Goal: Task Accomplishment & Management: Complete application form

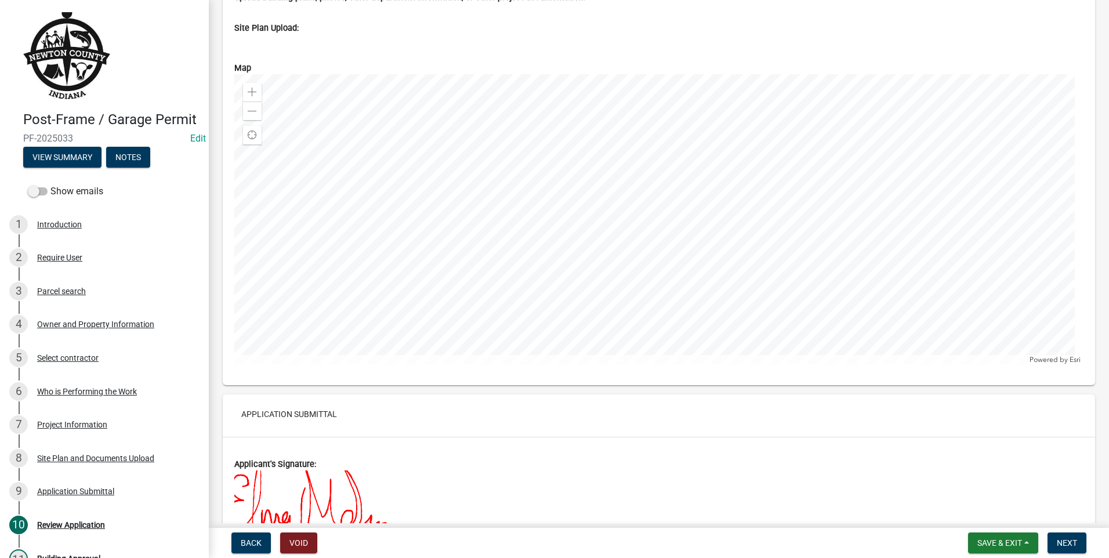
scroll to position [4178, 0]
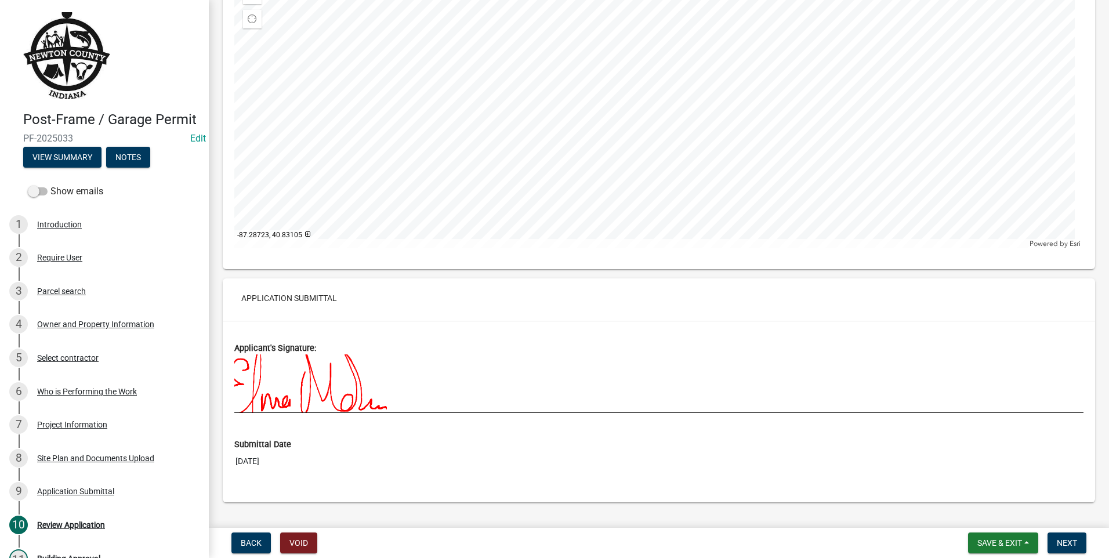
click at [650, 159] on div at bounding box center [658, 103] width 849 height 290
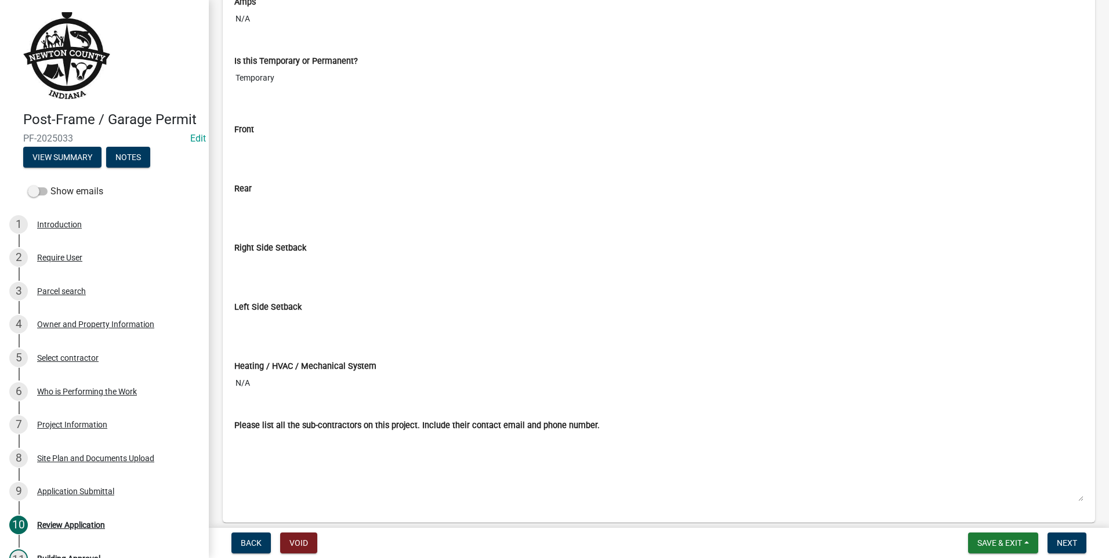
scroll to position [3448, 0]
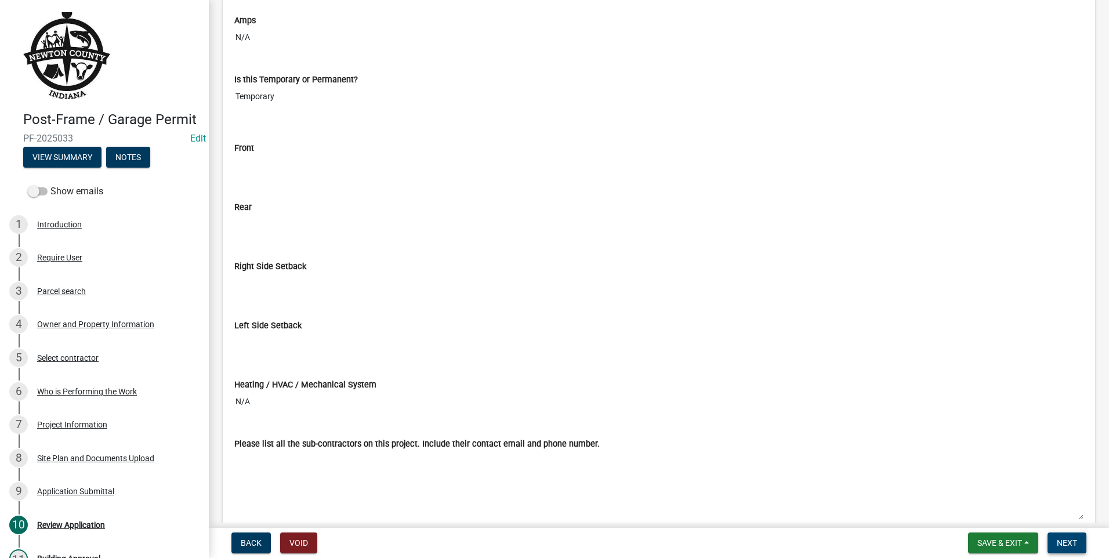
click at [1068, 538] on span "Next" at bounding box center [1067, 542] width 20 height 9
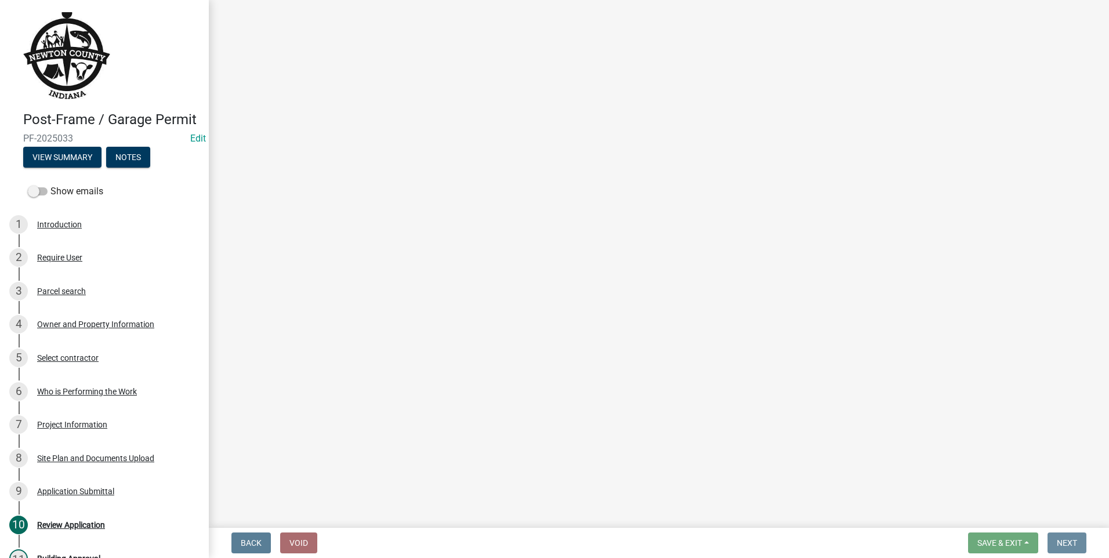
scroll to position [0, 0]
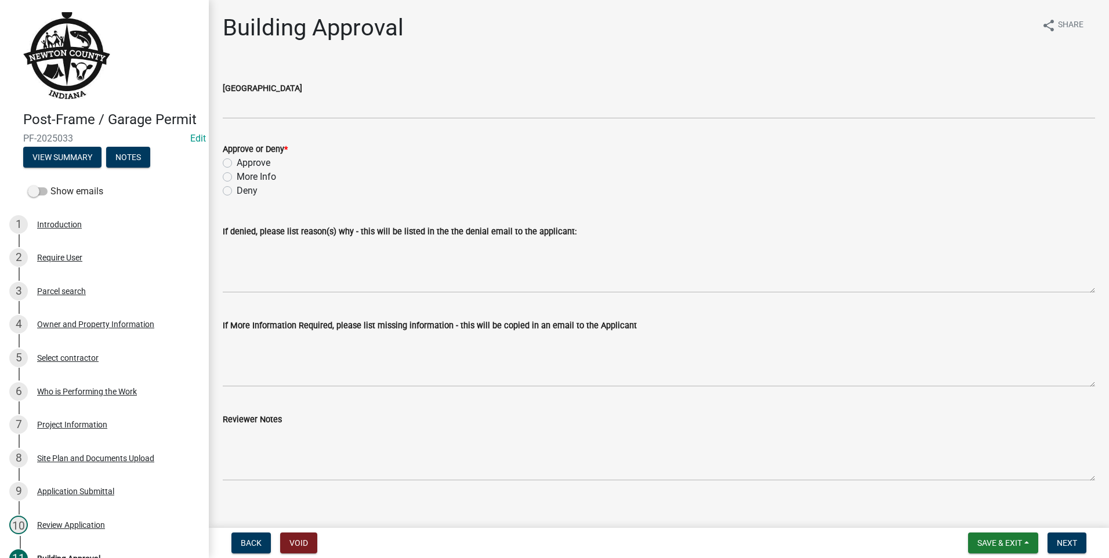
click at [237, 175] on label "More Info" at bounding box center [256, 177] width 39 height 14
click at [237, 175] on input "More Info" at bounding box center [241, 174] width 8 height 8
radio input "true"
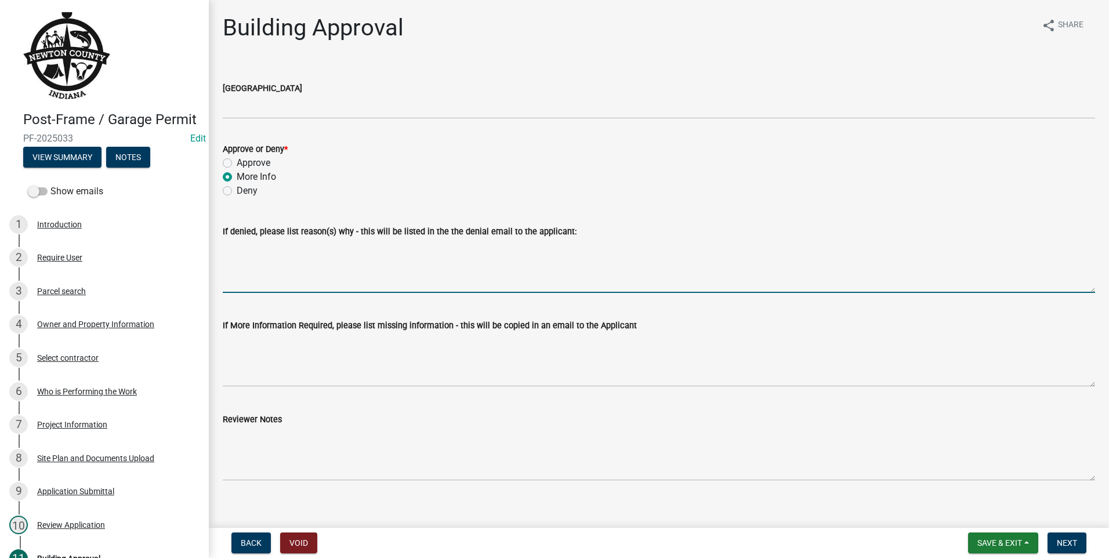
click at [258, 280] on textarea "If denied, please list reason(s) why - this will be listed in the the denial em…" at bounding box center [659, 265] width 873 height 55
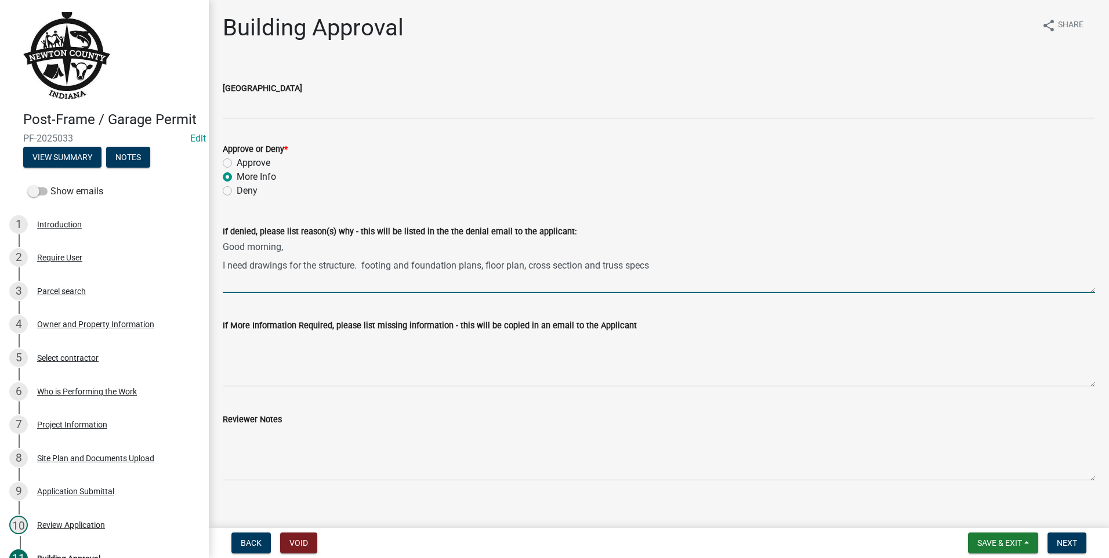
drag, startPoint x: 363, startPoint y: 266, endPoint x: 672, endPoint y: 291, distance: 310.3
click at [672, 291] on textarea "Good morning, I need drawings for the structure. footing and foundation plans, …" at bounding box center [659, 265] width 873 height 55
type textarea "Good morning, I need drawings for the structure. footing and foundation plans, …"
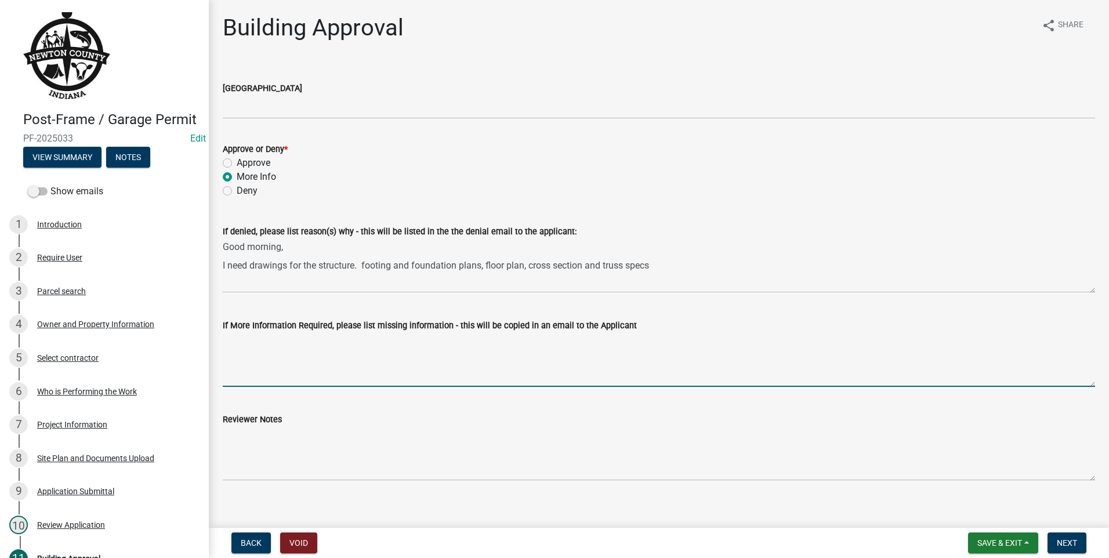
click at [241, 352] on textarea "If More Information Required, please list missing information - this will be co…" at bounding box center [659, 359] width 873 height 55
paste textarea "footing and foundation plans, floor plan, cross section and truss specs"
click at [303, 342] on textarea "I need the following footing and foundation plans, floor plan, cross section an…" at bounding box center [659, 359] width 873 height 55
type textarea "I need the following - footing and foundation plans, floor plan, cross section …"
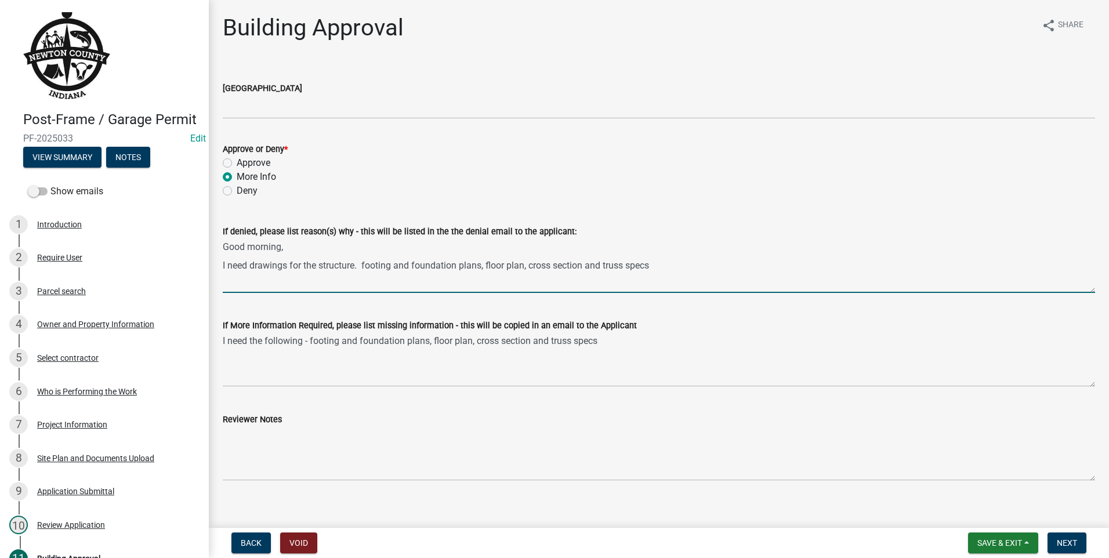
drag, startPoint x: 657, startPoint y: 265, endPoint x: 364, endPoint y: 272, distance: 292.5
click at [364, 272] on textarea "Good morning, I need drawings for the structure. footing and foundation plans, …" at bounding box center [659, 265] width 873 height 55
type textarea "Good morning, I need drawings for the structure."
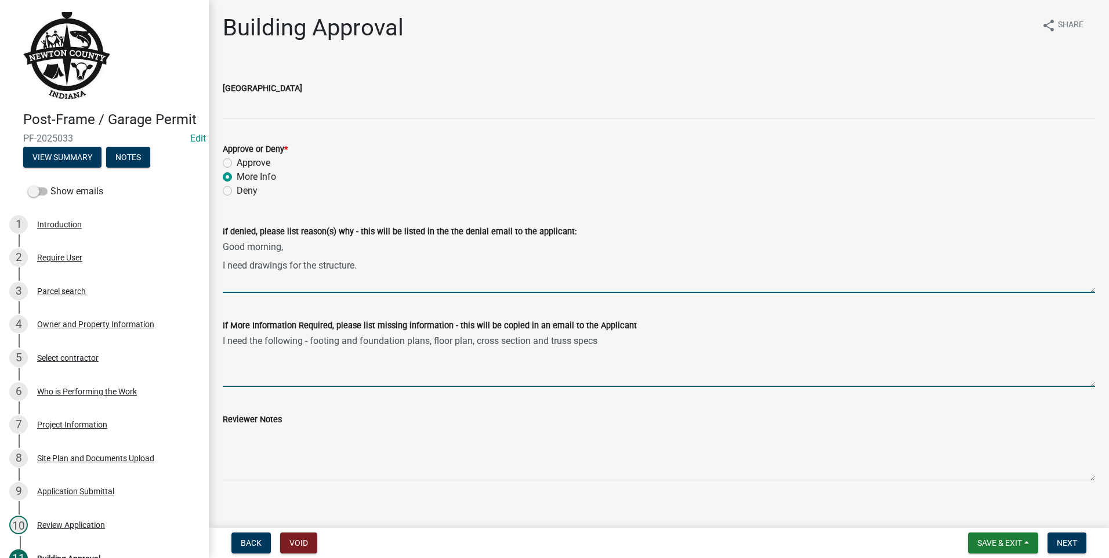
click at [608, 342] on textarea "I need the following - footing and foundation plans, floor plan, cross section …" at bounding box center [659, 359] width 873 height 55
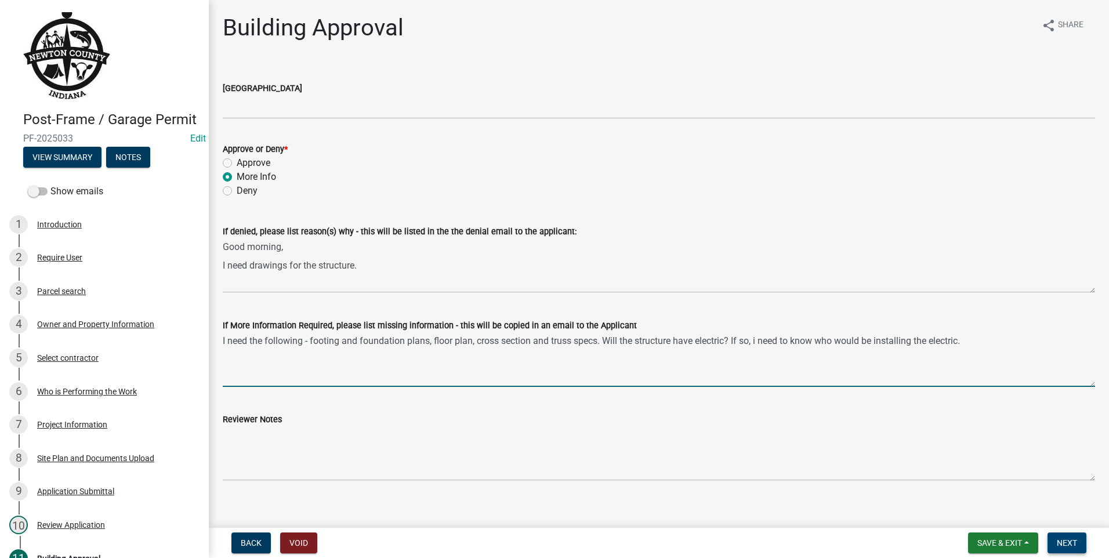
type textarea "I need the following - footing and foundation plans, floor plan, cross section …"
click at [1061, 542] on span "Next" at bounding box center [1067, 542] width 20 height 9
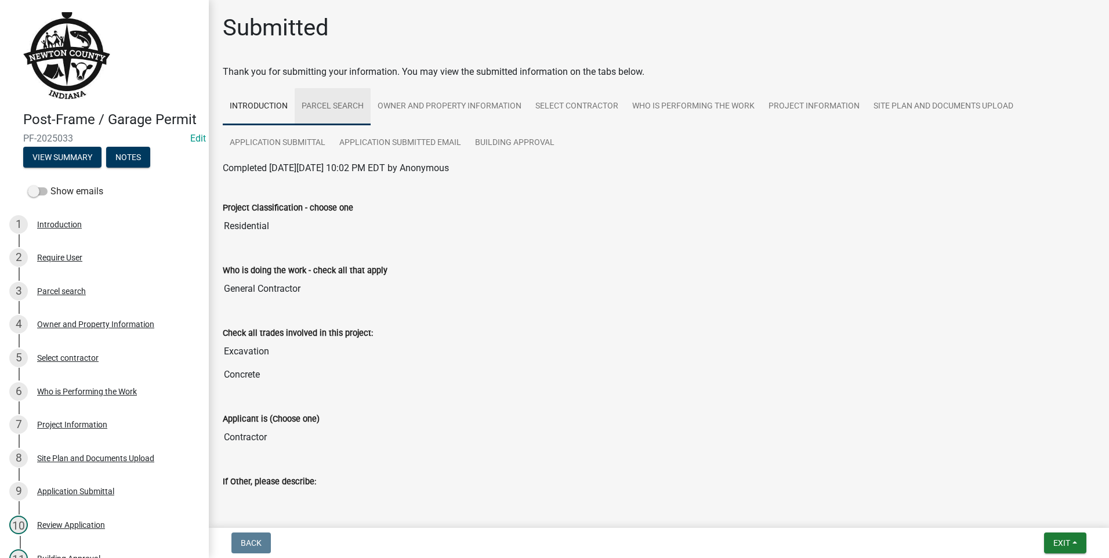
click at [345, 103] on link "Parcel search" at bounding box center [333, 106] width 76 height 37
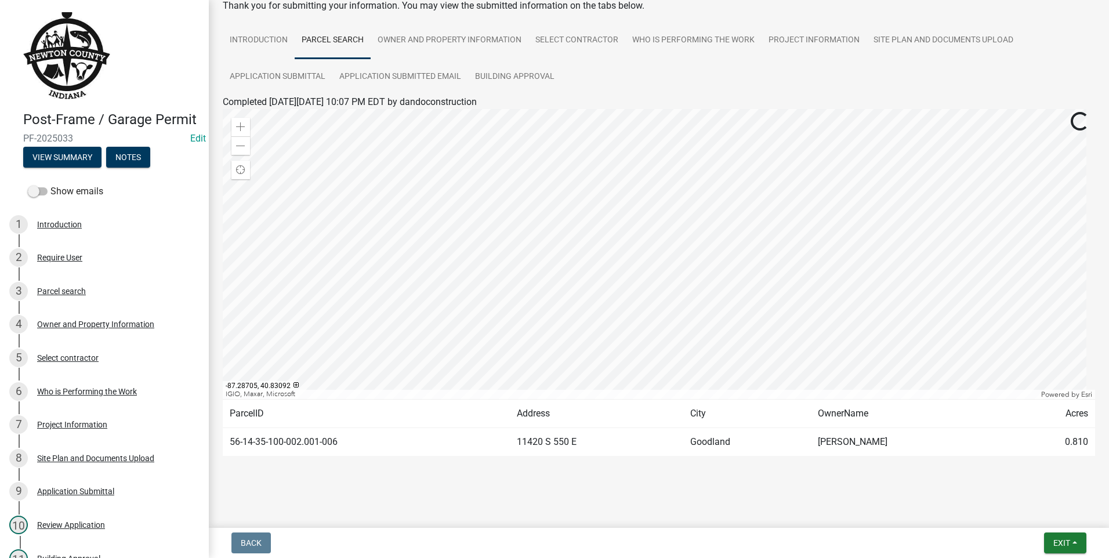
scroll to position [67, 0]
click at [234, 142] on div "Zoom out" at bounding box center [241, 144] width 19 height 19
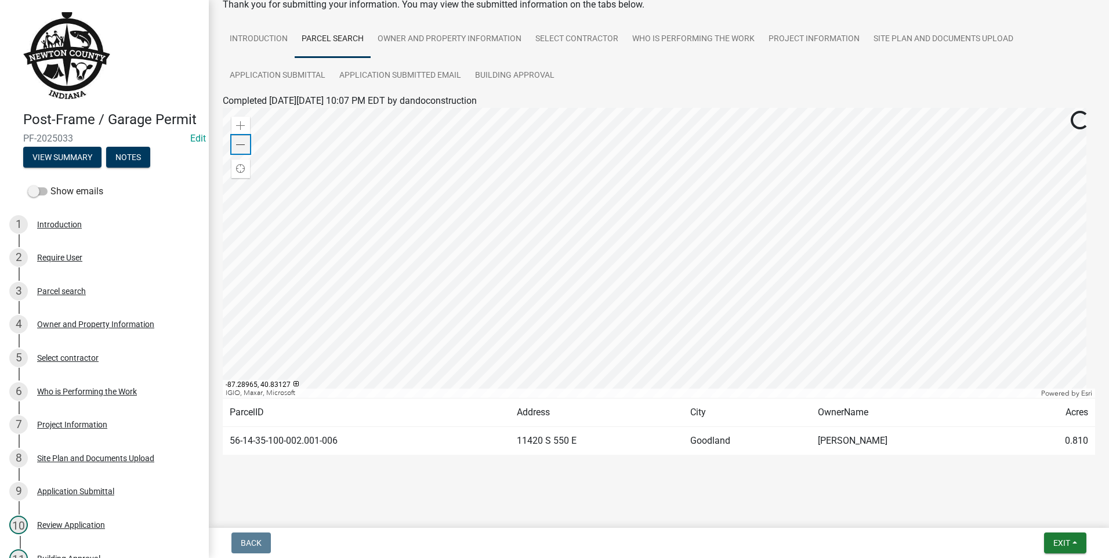
click at [236, 142] on div "Zoom out" at bounding box center [241, 144] width 19 height 19
click at [236, 142] on span at bounding box center [240, 144] width 9 height 9
click at [240, 144] on span at bounding box center [240, 144] width 9 height 9
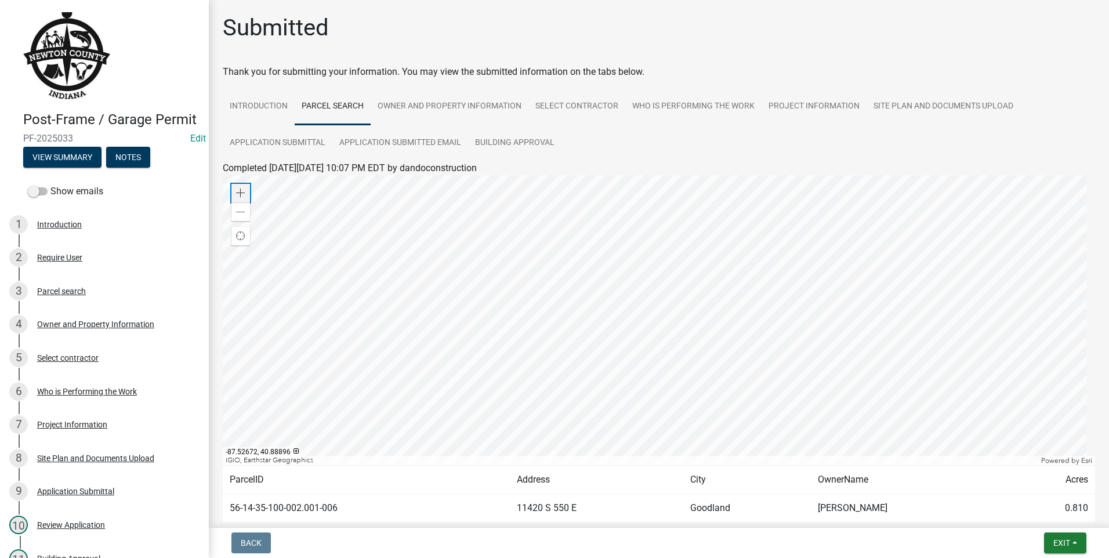
click at [240, 192] on span at bounding box center [240, 193] width 9 height 9
click at [438, 102] on link "Owner and Property Information" at bounding box center [450, 106] width 158 height 37
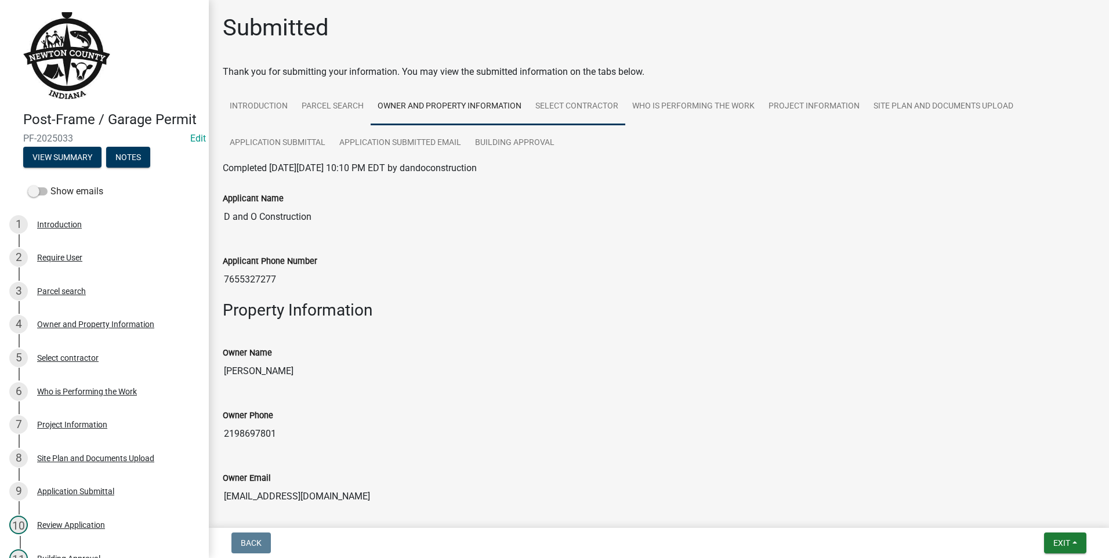
click at [585, 103] on link "Select contractor" at bounding box center [577, 106] width 97 height 37
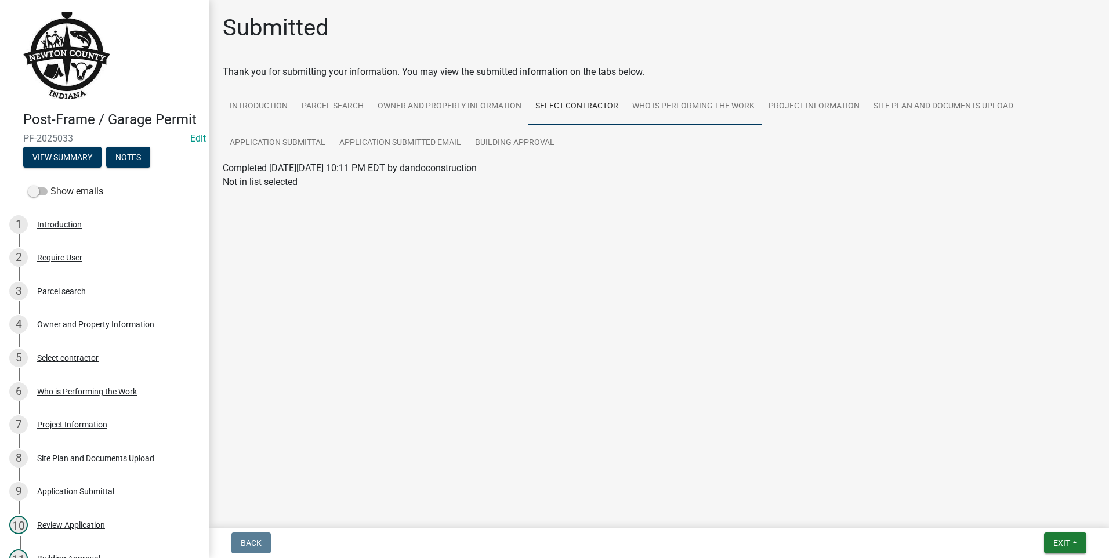
click at [706, 107] on link "Who is Performing the Work" at bounding box center [694, 106] width 136 height 37
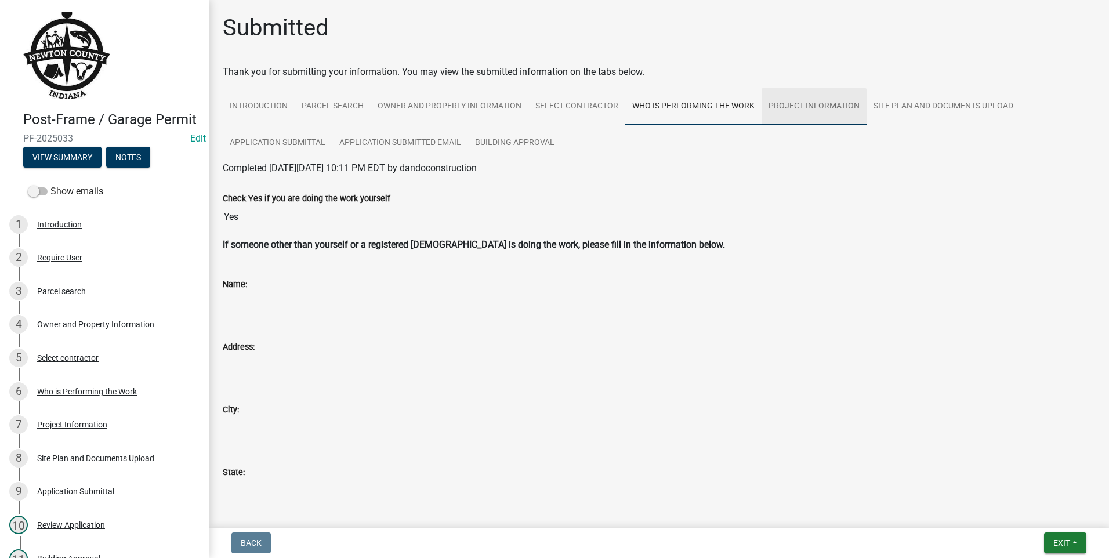
click at [801, 106] on link "Project Information" at bounding box center [814, 106] width 105 height 37
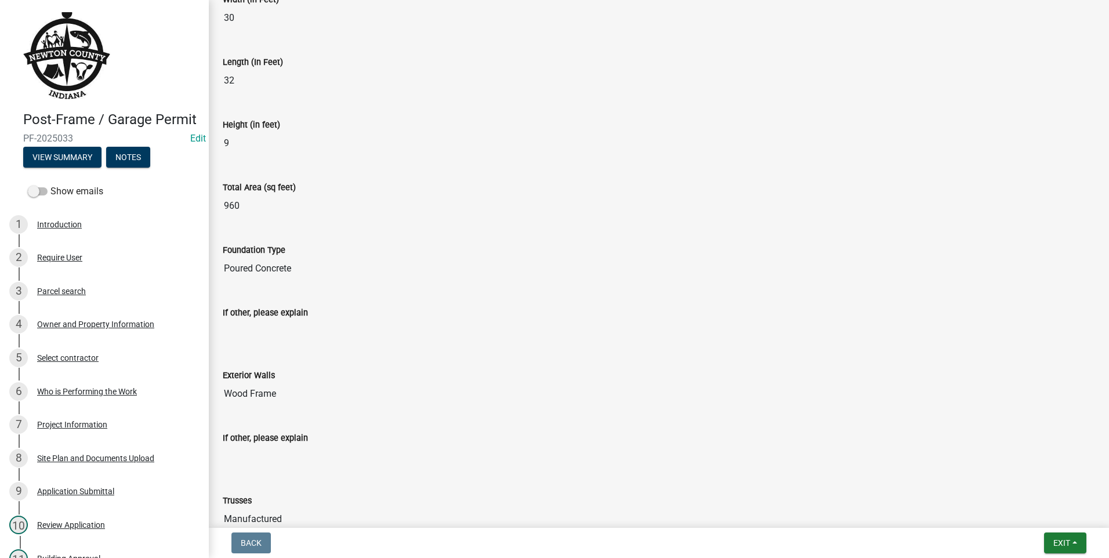
scroll to position [65, 0]
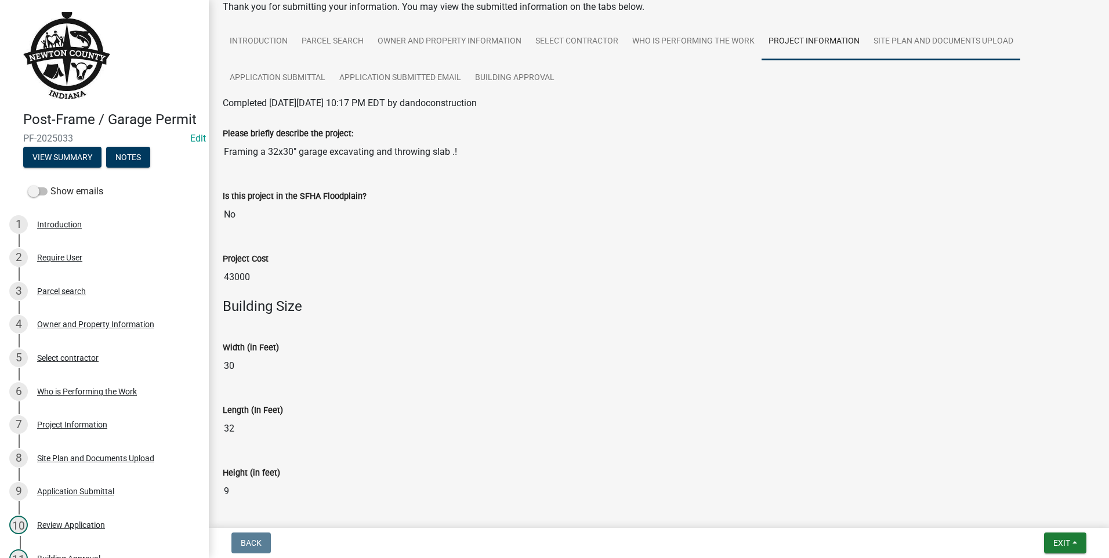
click at [967, 46] on link "Site Plan and Documents Upload" at bounding box center [944, 41] width 154 height 37
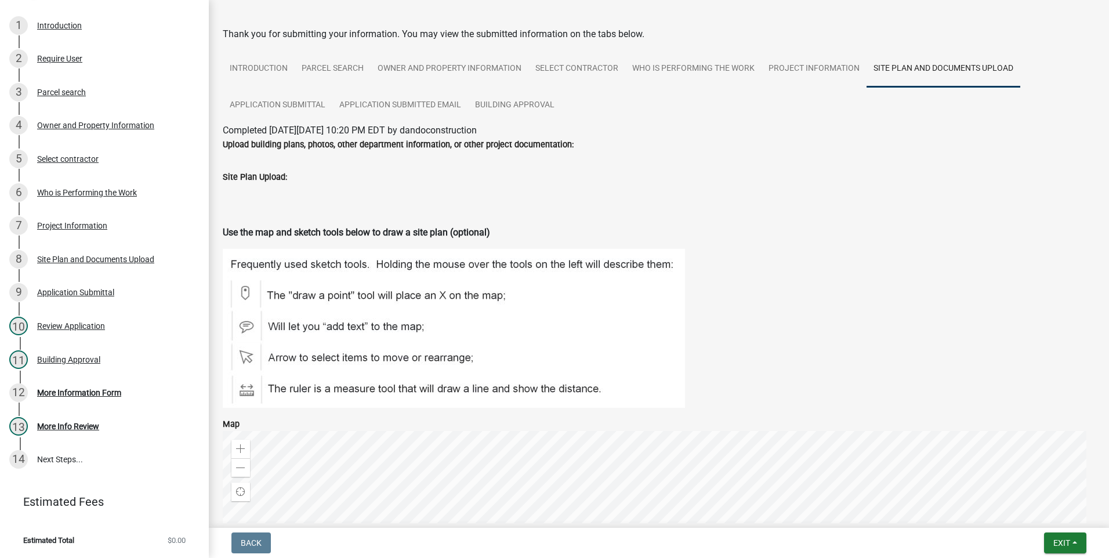
scroll to position [14, 0]
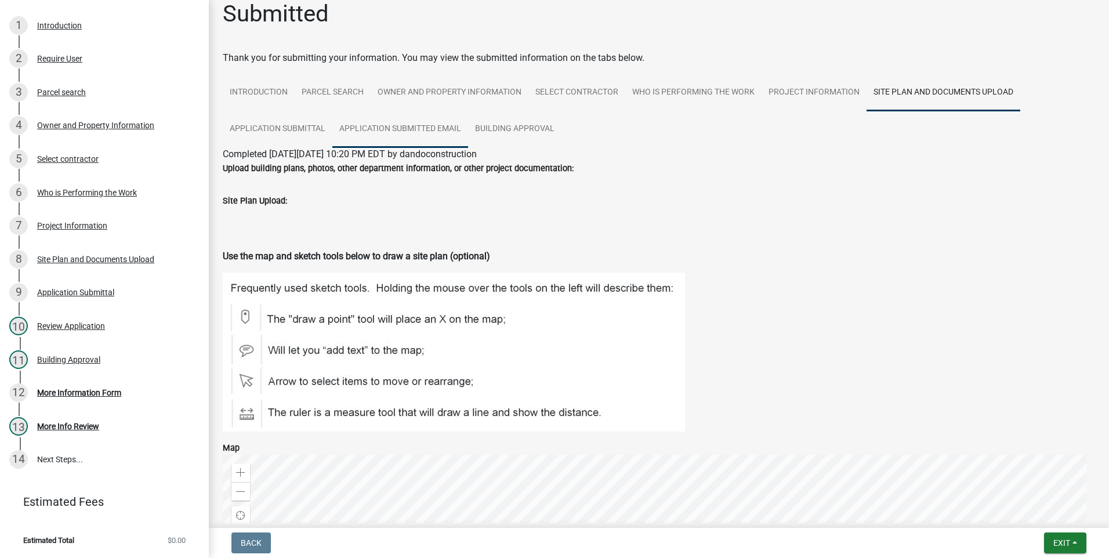
click at [403, 125] on link "Application Submitted Email" at bounding box center [400, 129] width 136 height 37
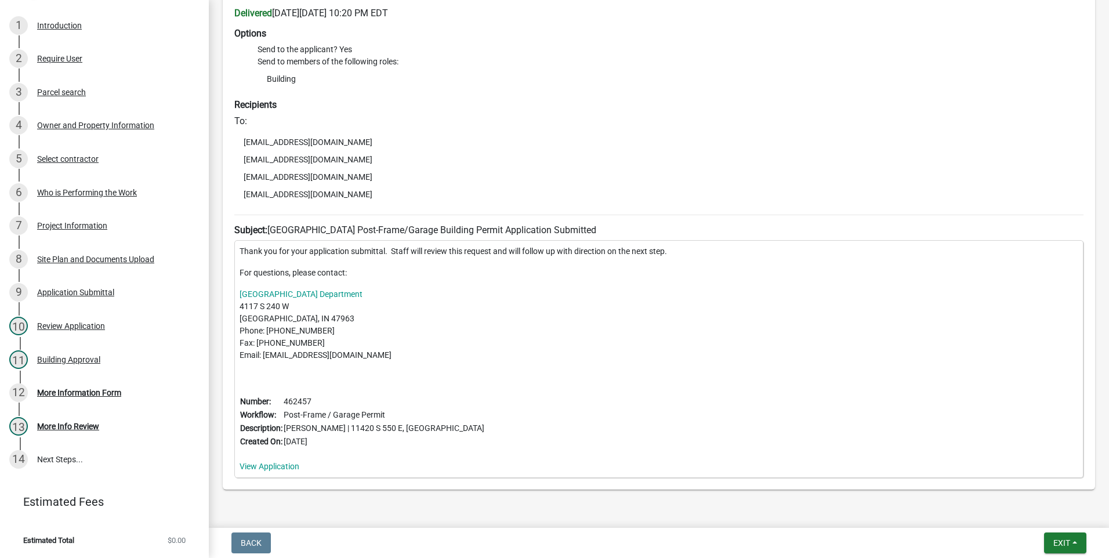
scroll to position [259, 0]
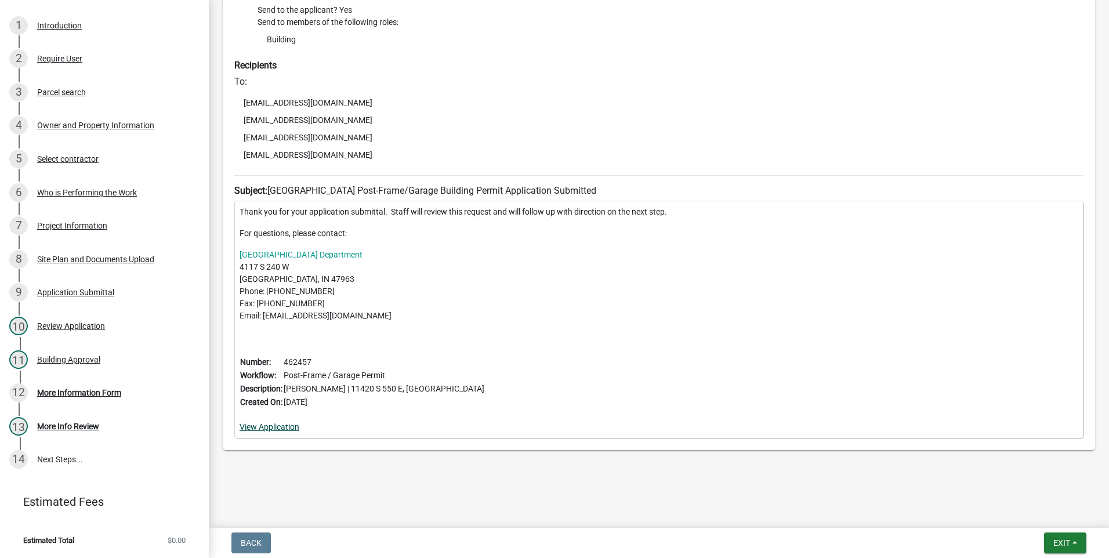
click at [280, 425] on link "View Application" at bounding box center [270, 426] width 60 height 9
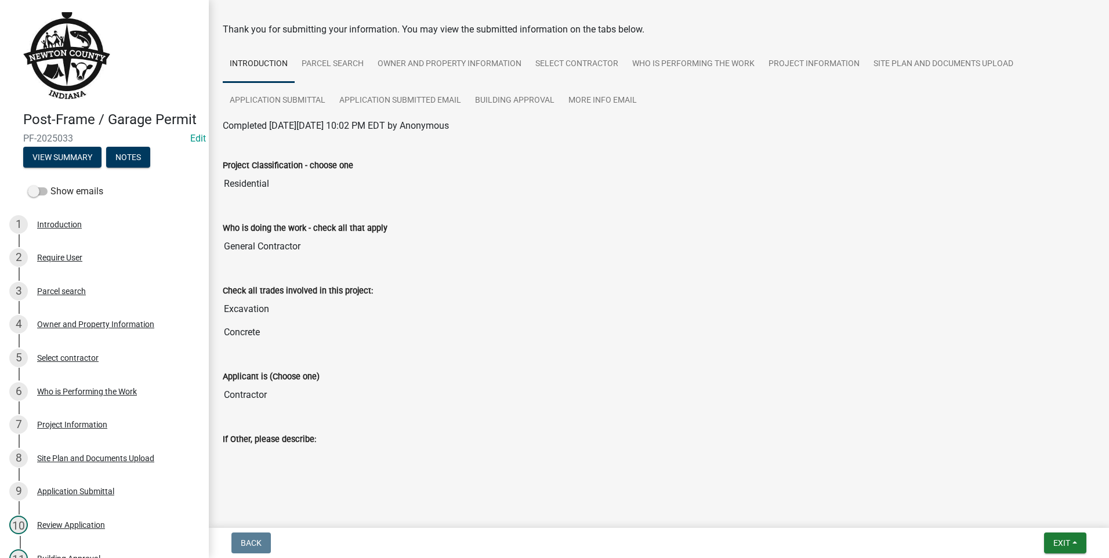
scroll to position [57, 0]
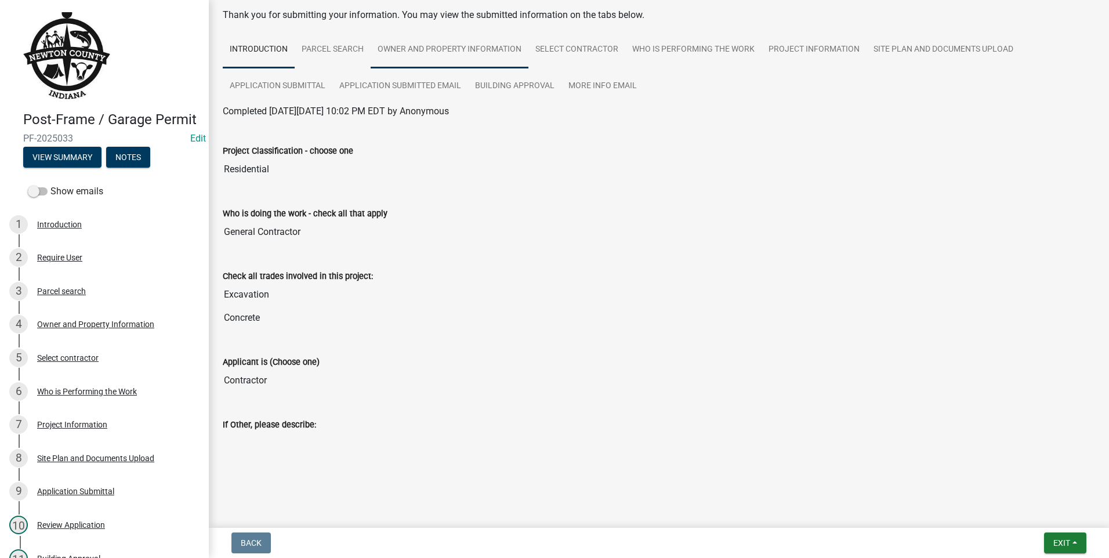
click at [451, 52] on link "Owner and Property Information" at bounding box center [450, 49] width 158 height 37
